Goal: Find specific page/section: Find specific page/section

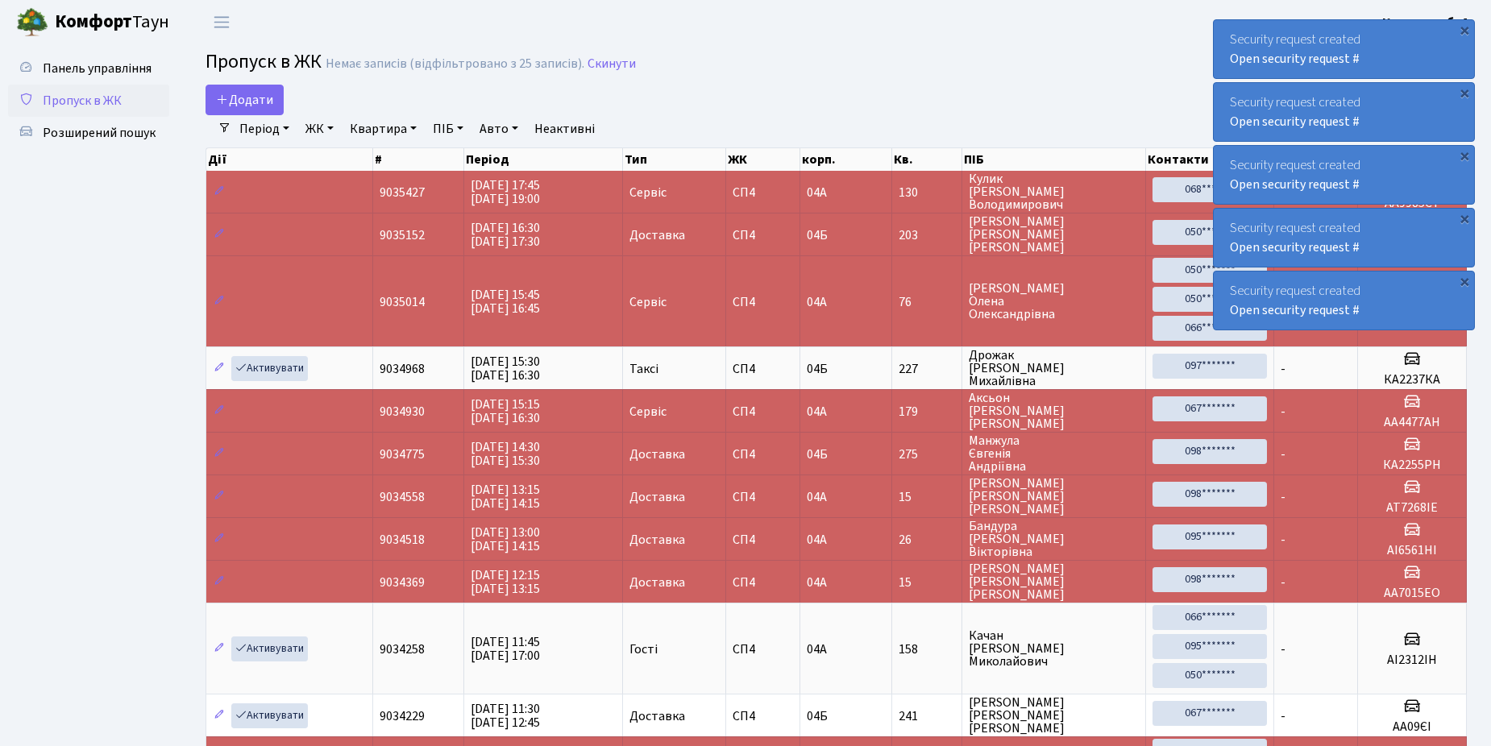
select select "25"
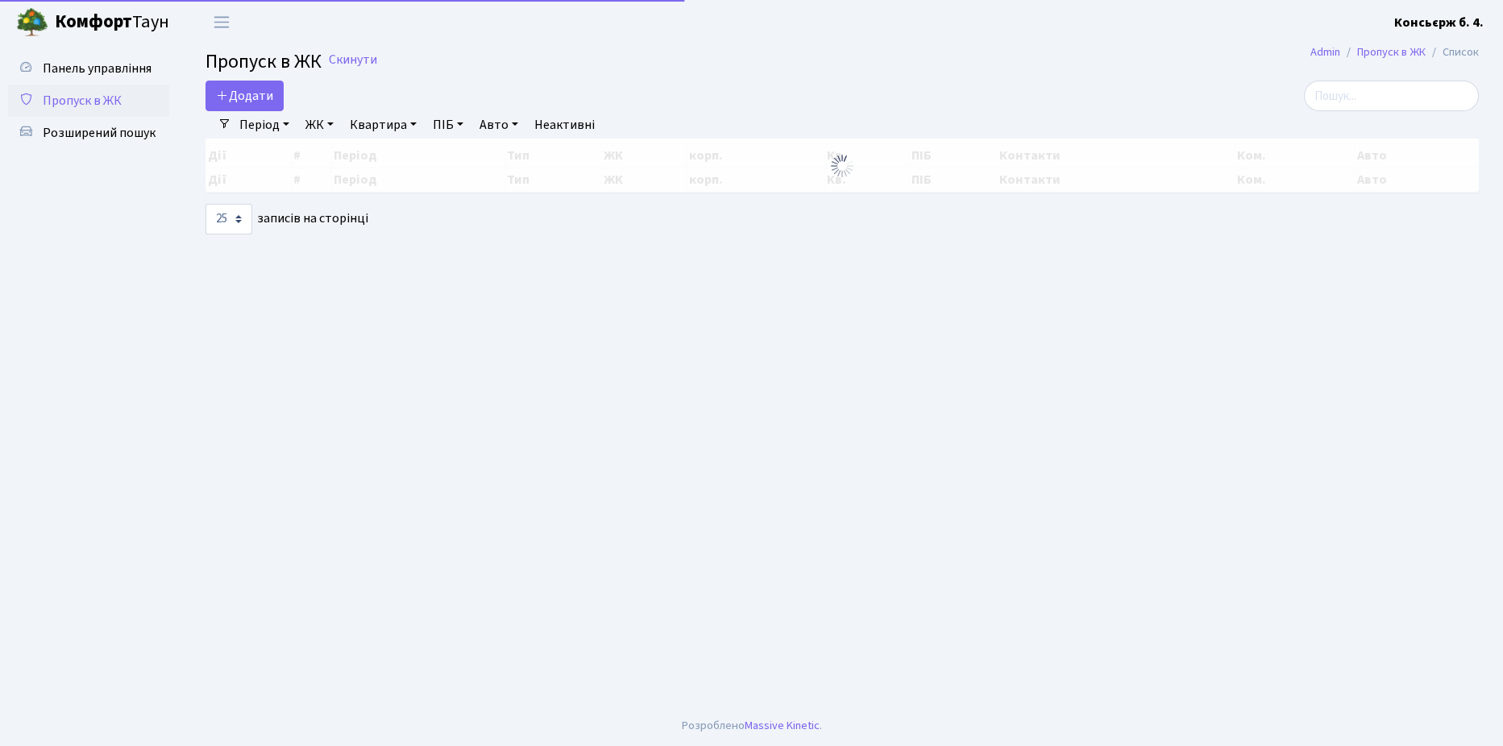
select select "25"
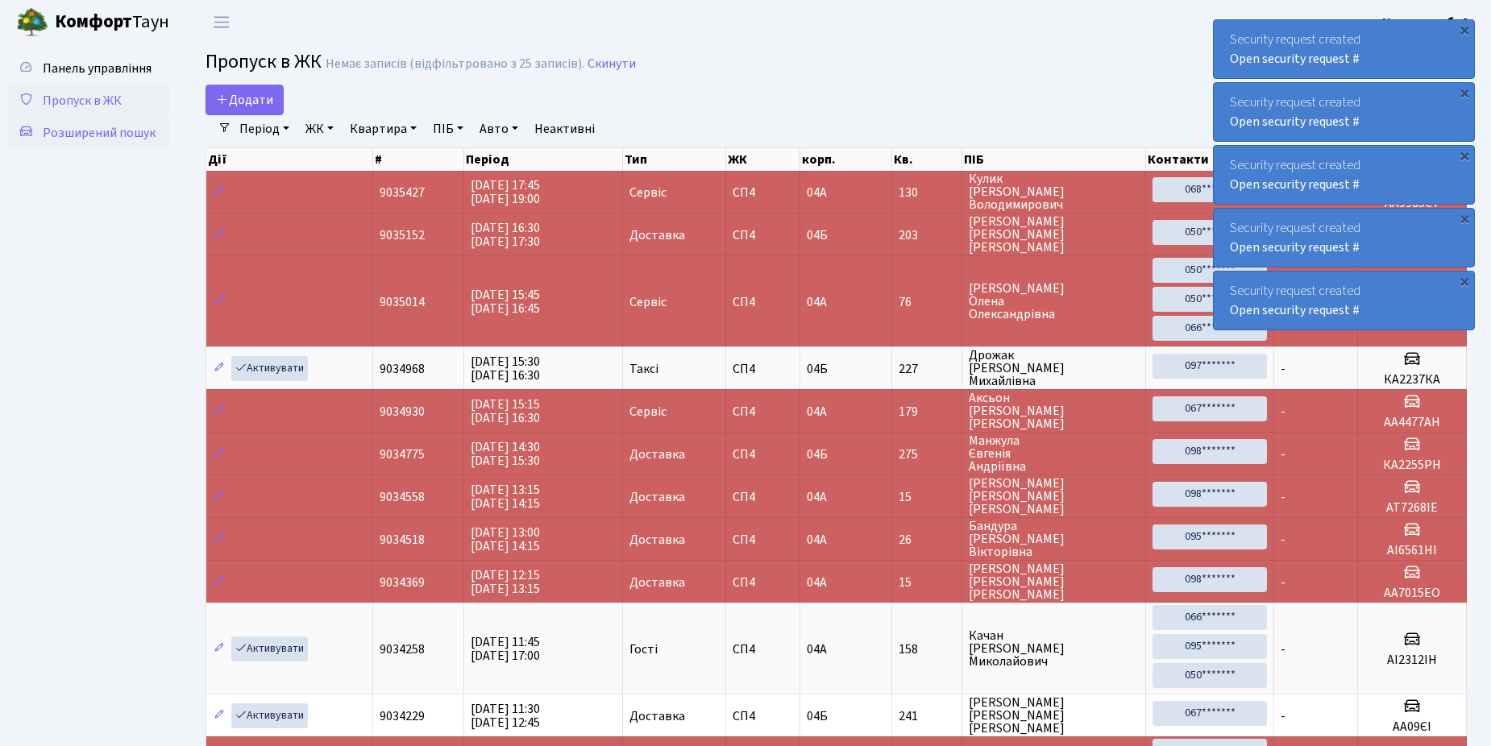
click at [89, 132] on span "Розширений пошук" at bounding box center [99, 133] width 113 height 18
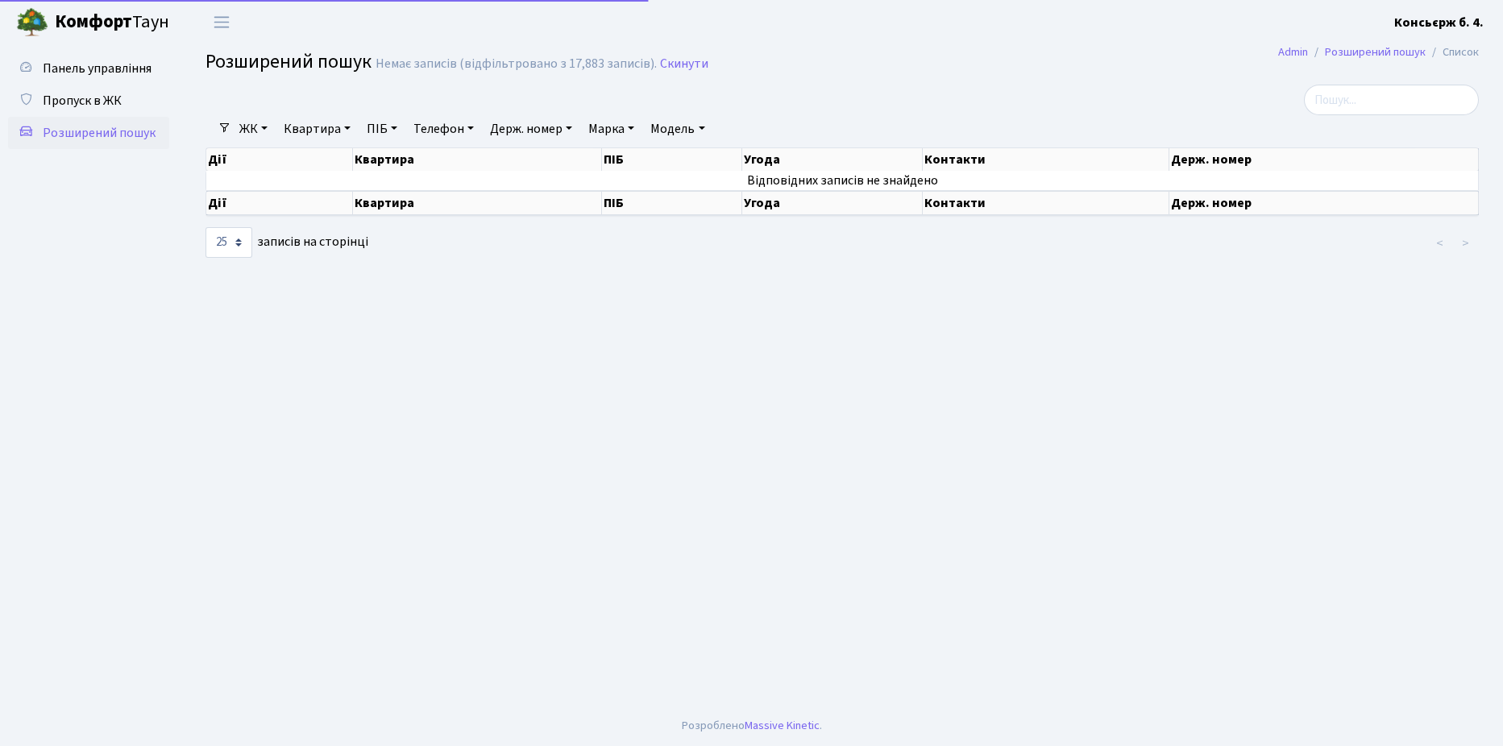
select select "25"
click at [1367, 98] on input "search" at bounding box center [1391, 100] width 175 height 31
type input "7"
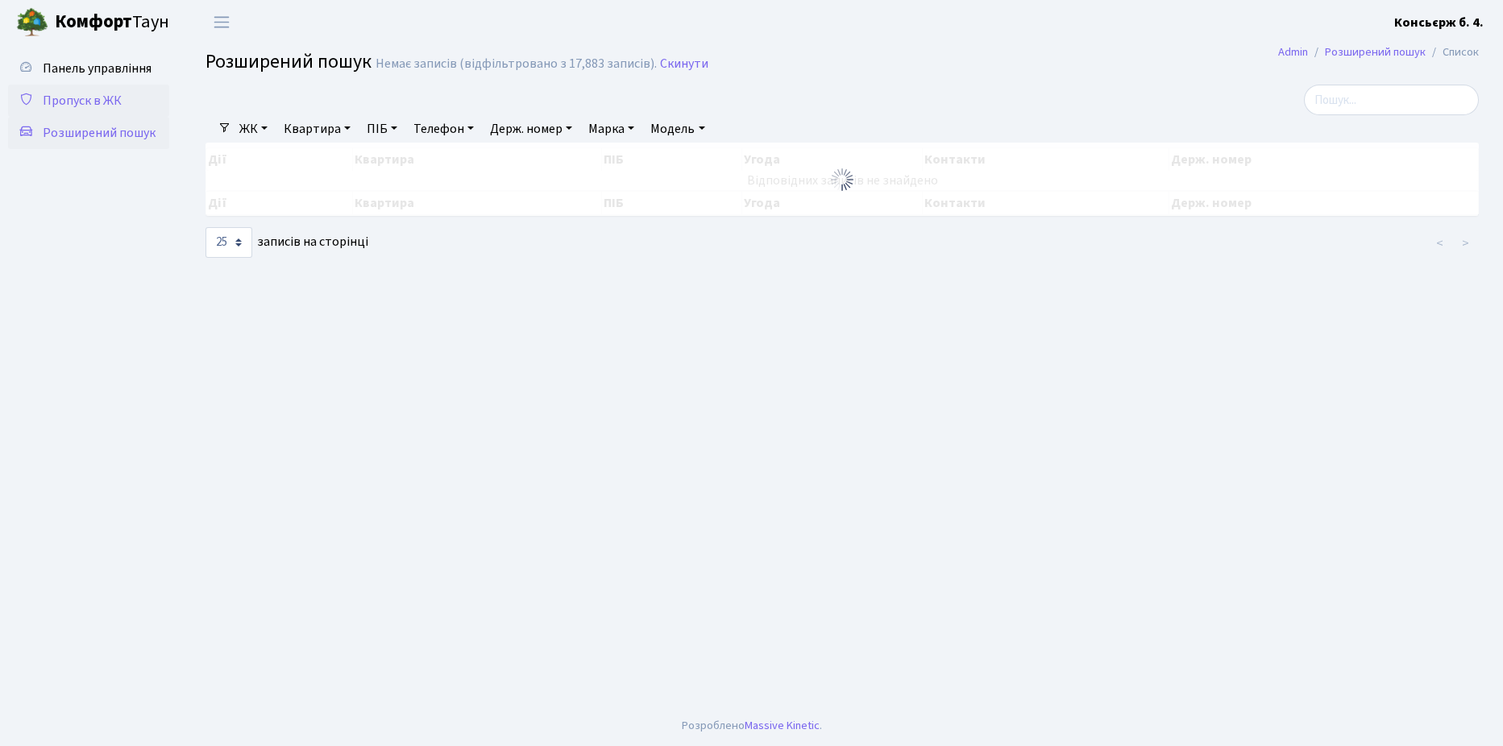
click at [92, 101] on span "Пропуск в ЖК" at bounding box center [82, 101] width 79 height 18
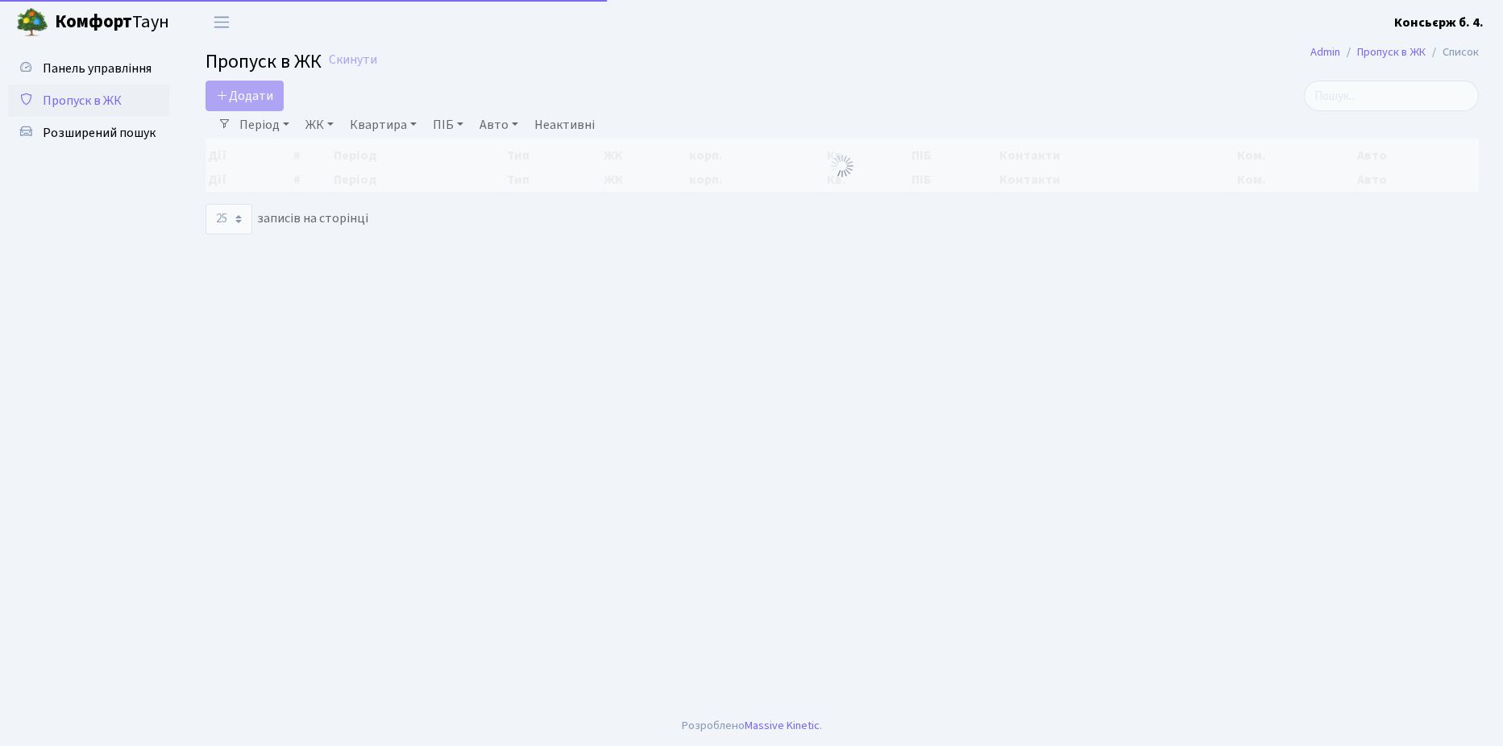
select select "25"
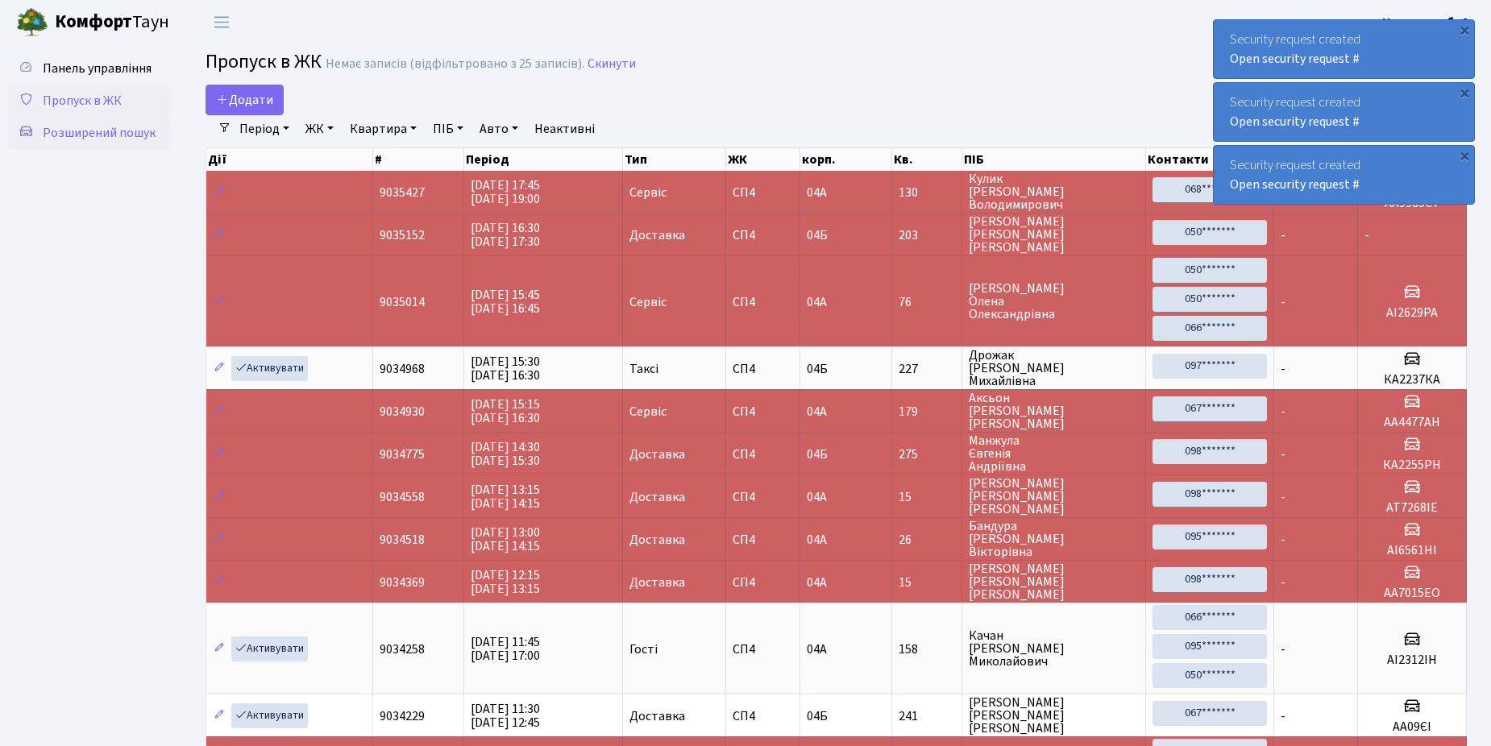
click at [78, 130] on span "Розширений пошук" at bounding box center [99, 133] width 113 height 18
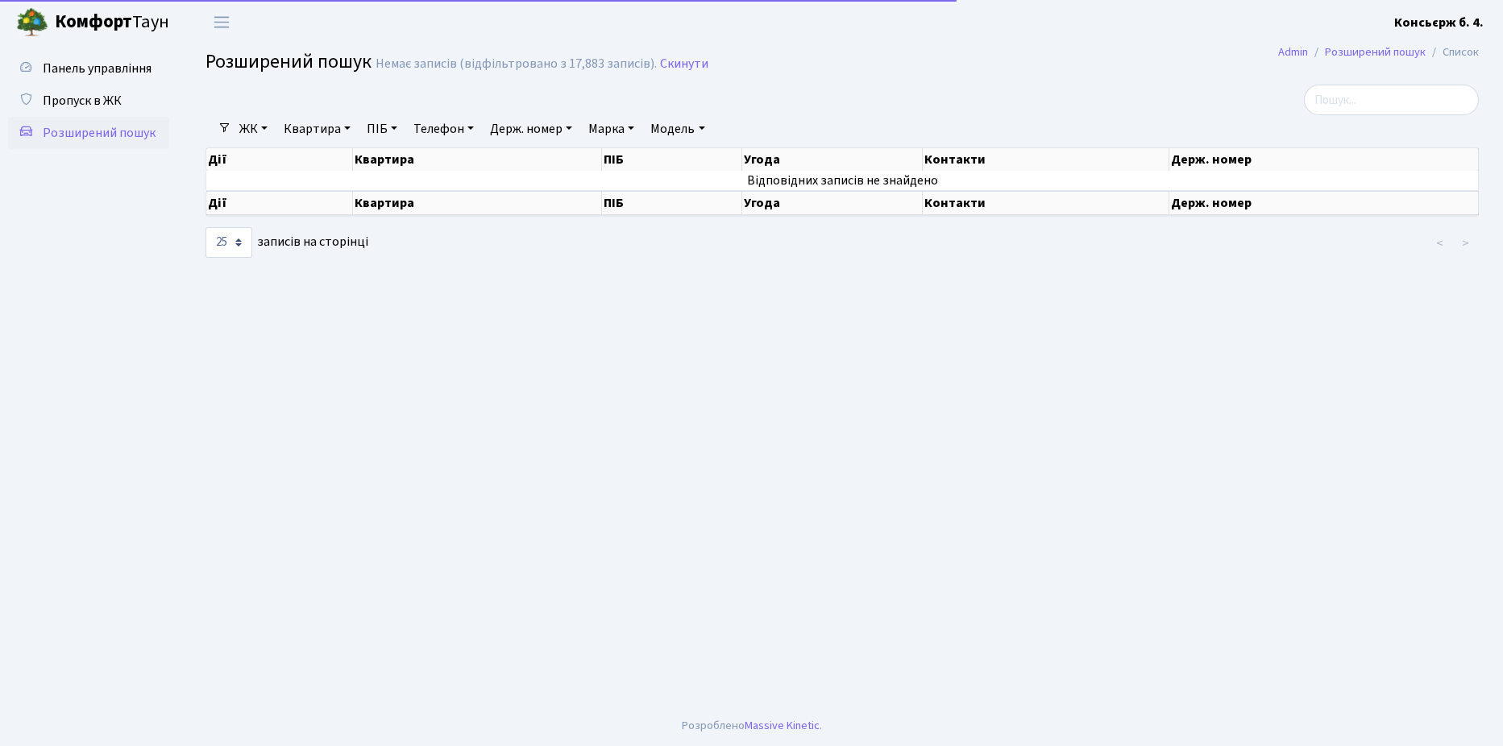
select select "25"
click at [76, 98] on span "Пропуск в ЖК" at bounding box center [82, 101] width 79 height 18
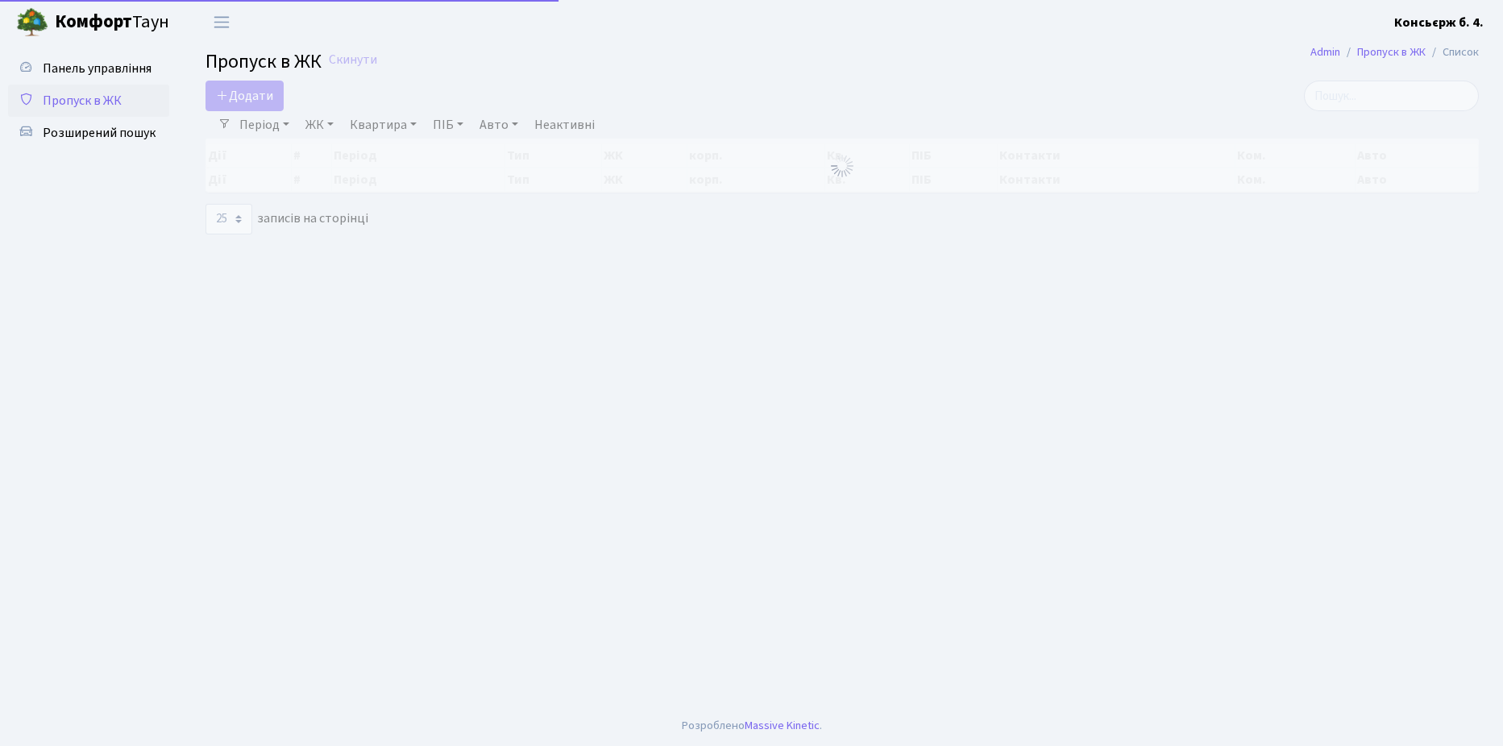
select select "25"
